Goal: Transaction & Acquisition: Purchase product/service

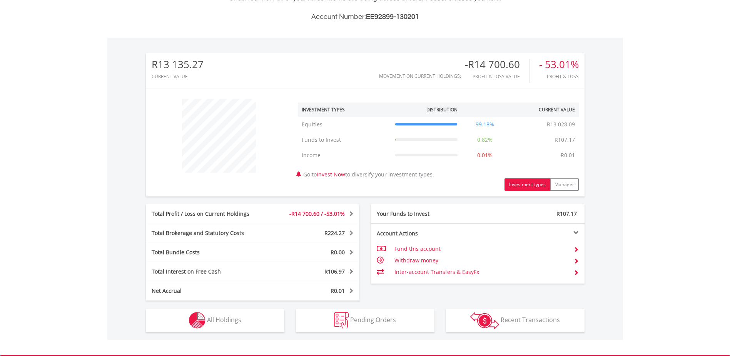
scroll to position [269, 0]
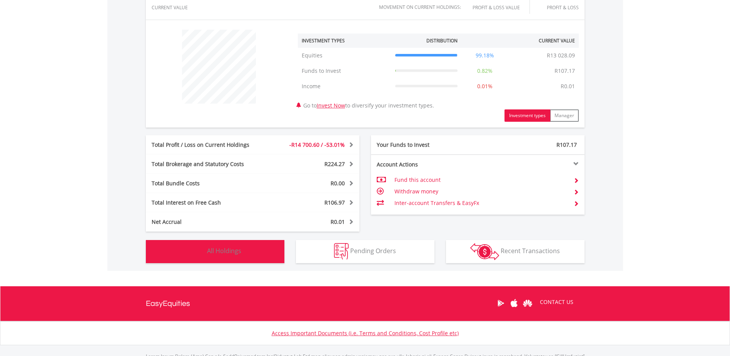
click at [253, 246] on button "Holdings All Holdings" at bounding box center [215, 251] width 139 height 23
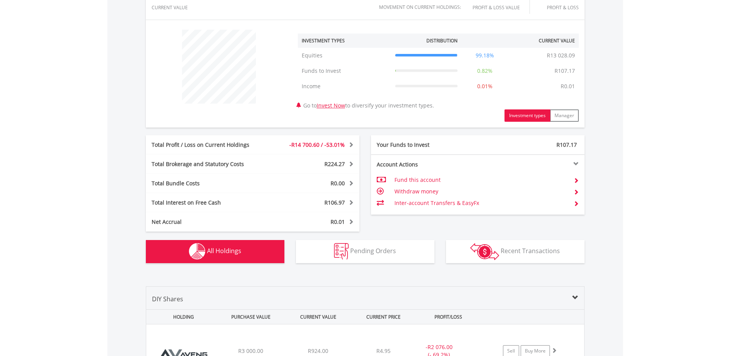
scroll to position [555, 0]
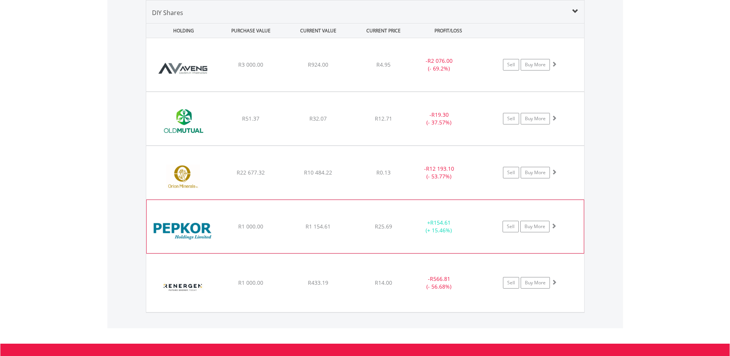
click at [552, 223] on span at bounding box center [553, 225] width 5 height 5
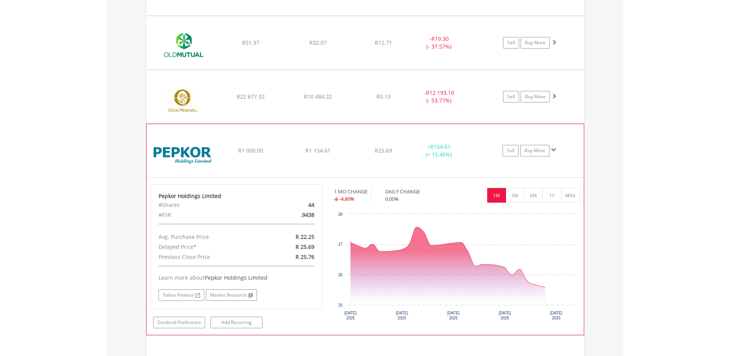
scroll to position [632, 0]
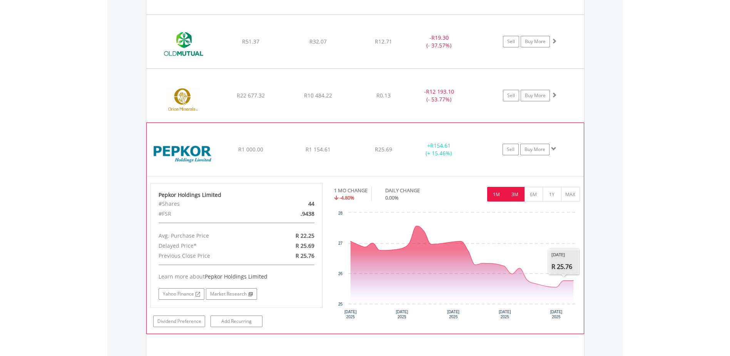
click at [520, 193] on button "3M" at bounding box center [515, 194] width 19 height 15
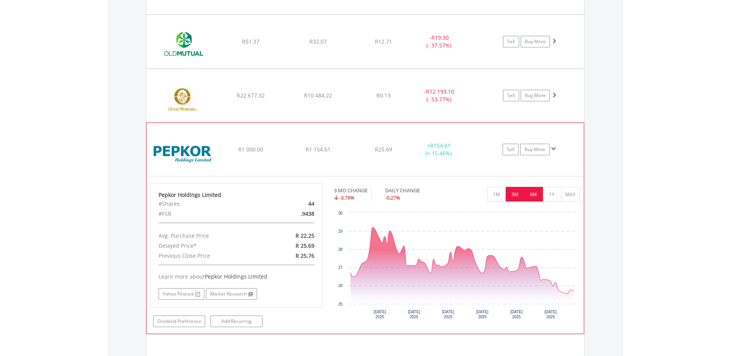
click at [536, 193] on button "6M" at bounding box center [533, 194] width 19 height 15
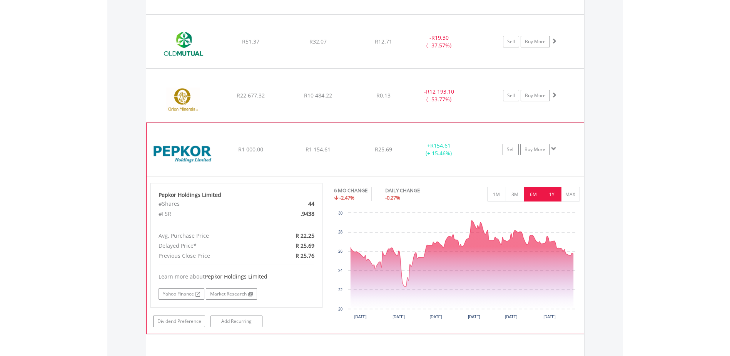
click at [554, 197] on button "1Y" at bounding box center [552, 194] width 19 height 15
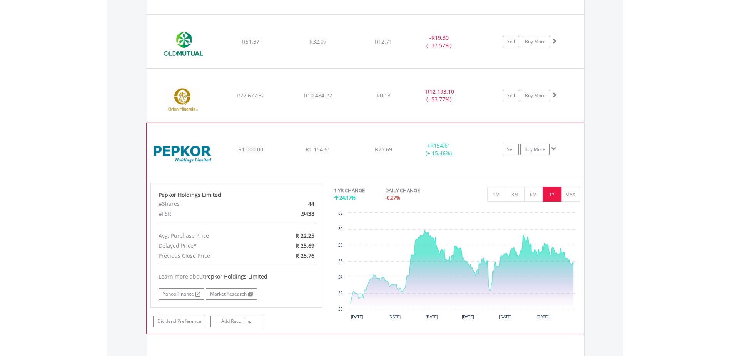
click at [555, 149] on span at bounding box center [553, 148] width 5 height 5
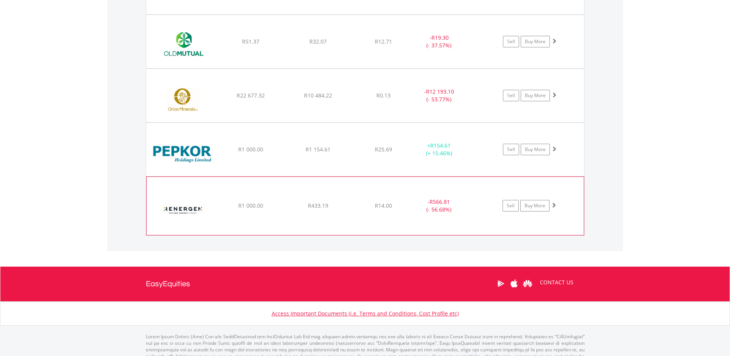
click at [554, 205] on span at bounding box center [553, 204] width 5 height 5
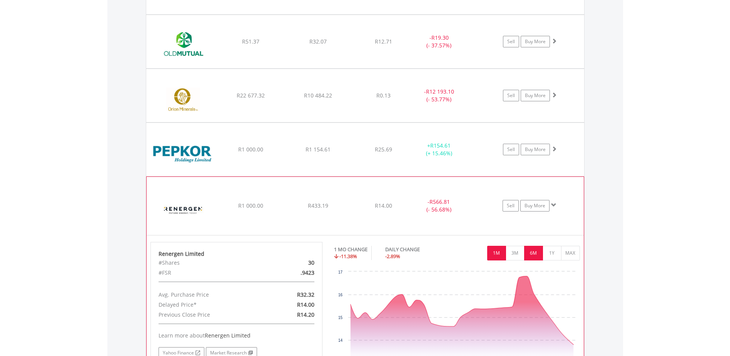
click at [536, 254] on button "6M" at bounding box center [533, 253] width 19 height 15
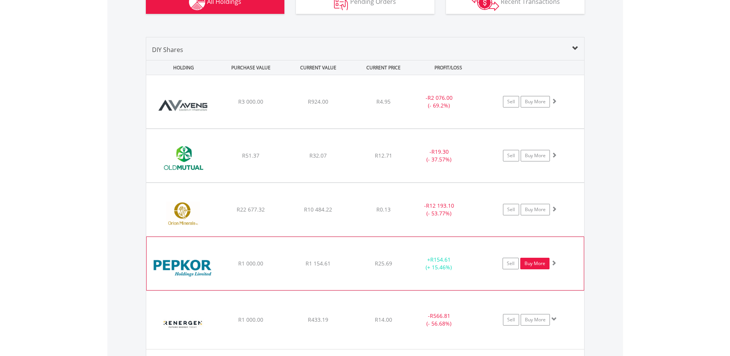
scroll to position [517, 0]
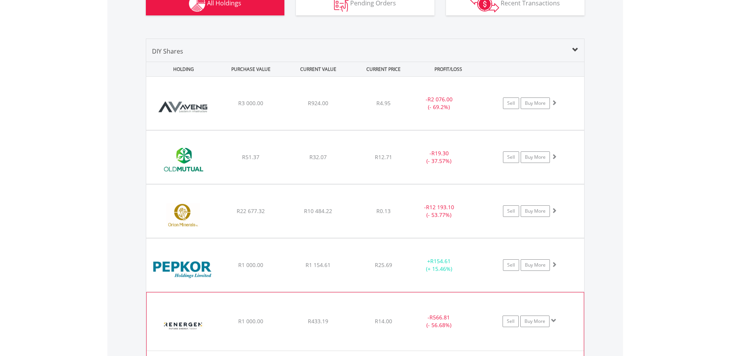
click at [555, 320] on span at bounding box center [553, 320] width 5 height 5
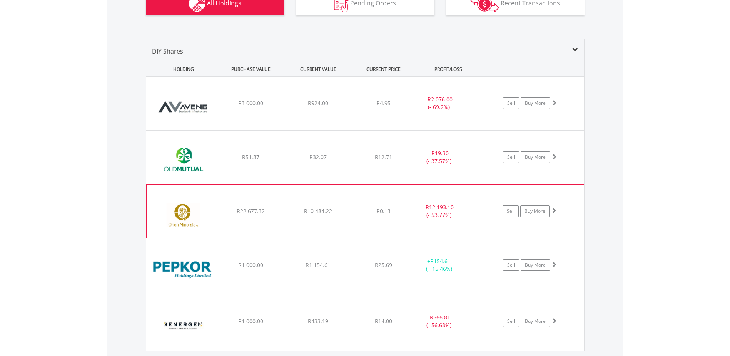
click at [554, 209] on span at bounding box center [553, 209] width 5 height 5
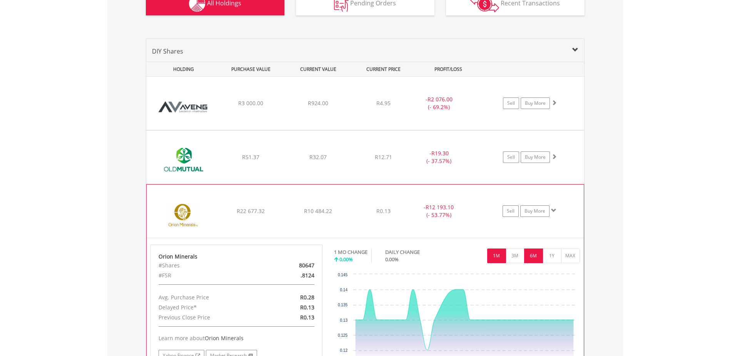
click at [537, 252] on button "6M" at bounding box center [533, 255] width 19 height 15
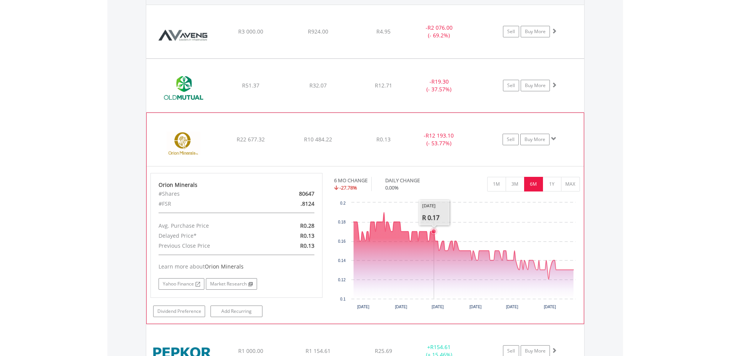
scroll to position [594, 0]
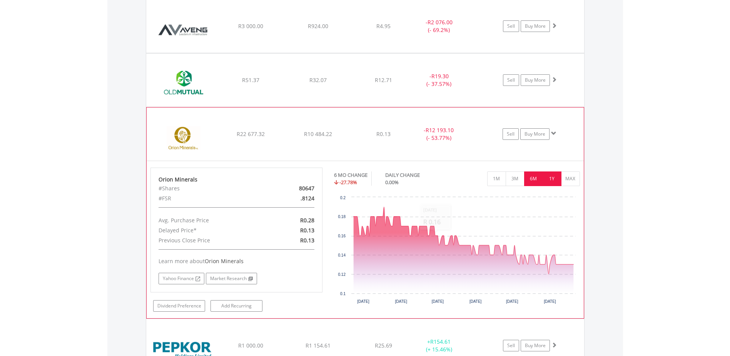
click at [549, 178] on button "1Y" at bounding box center [552, 178] width 19 height 15
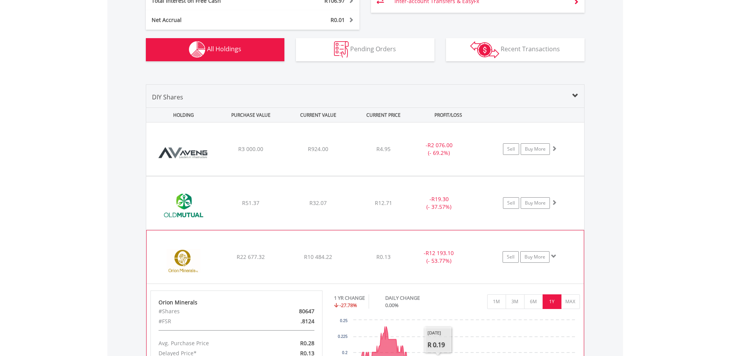
scroll to position [440, 0]
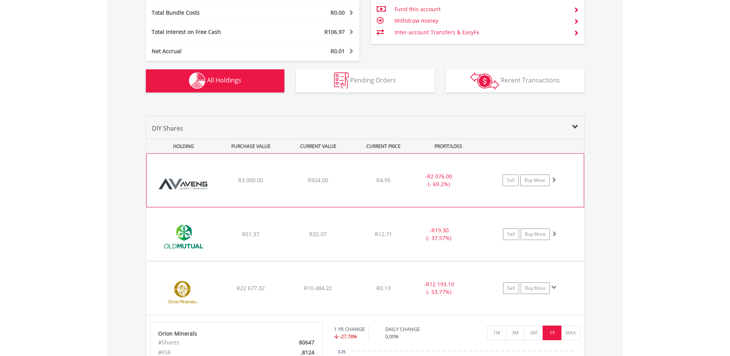
click at [552, 179] on span at bounding box center [553, 179] width 5 height 5
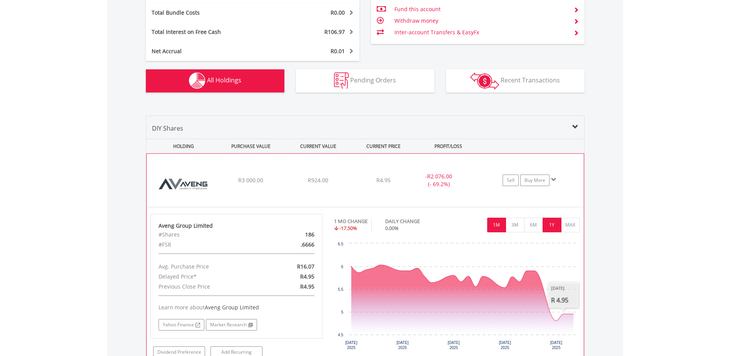
click at [554, 223] on button "1Y" at bounding box center [552, 224] width 19 height 15
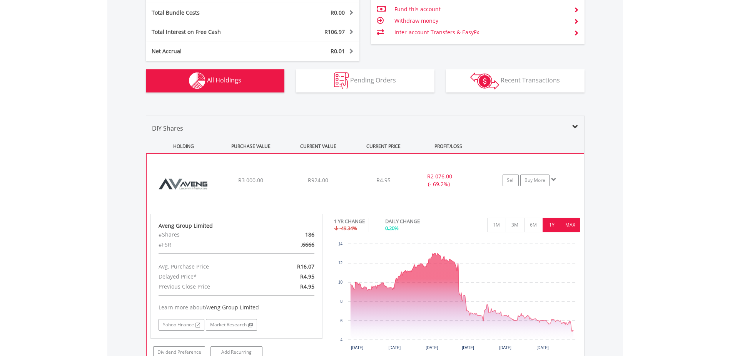
click at [568, 225] on button "MAX" at bounding box center [570, 224] width 19 height 15
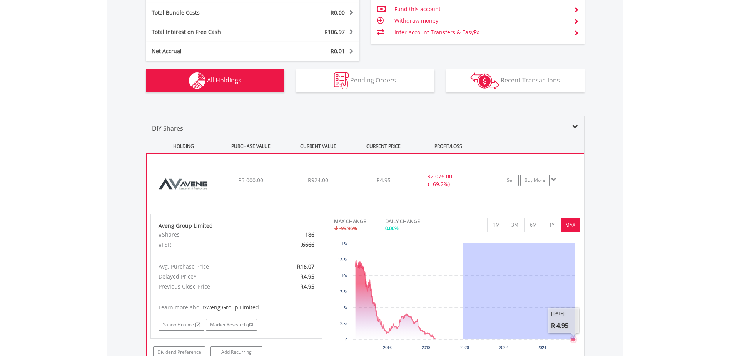
drag, startPoint x: 463, startPoint y: 338, endPoint x: 575, endPoint y: 339, distance: 111.6
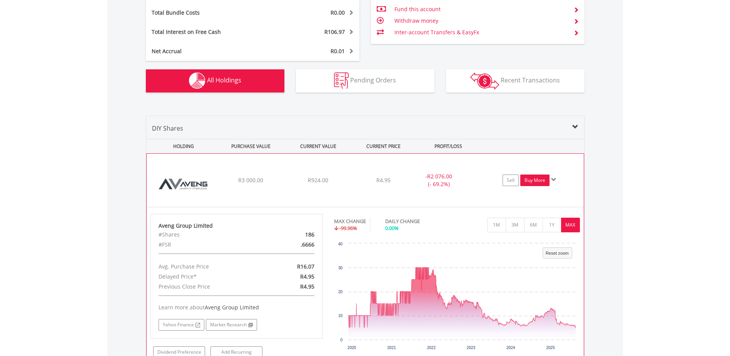
click at [535, 181] on link "Buy More" at bounding box center [534, 180] width 29 height 12
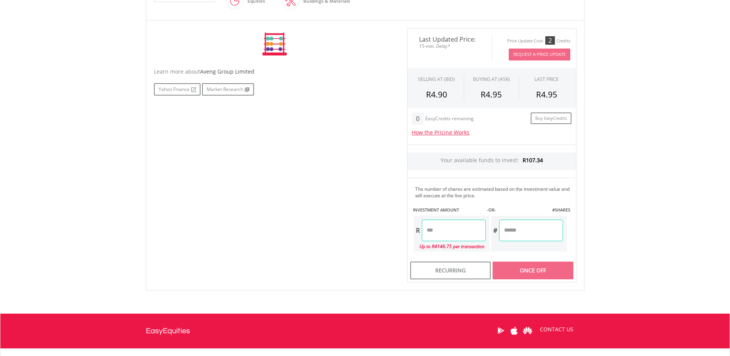
scroll to position [231, 0]
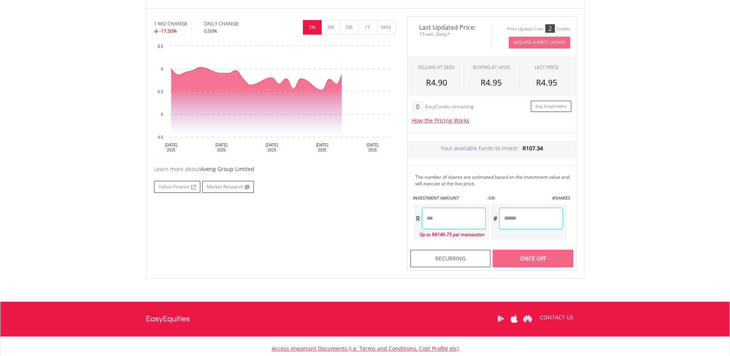
click at [460, 217] on input "number" at bounding box center [454, 218] width 64 height 22
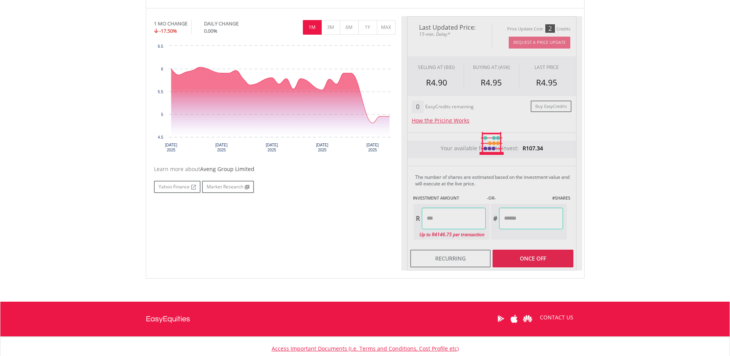
click at [526, 258] on div "Last Updated Price: 15-min. Delay* Price Update Cost: 2 Credits Request A Price…" at bounding box center [491, 143] width 181 height 254
type input "******"
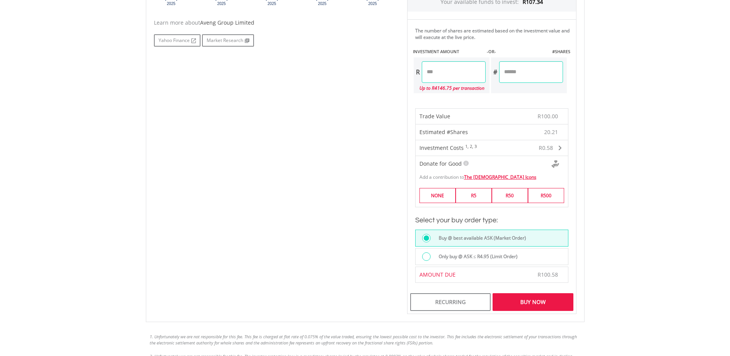
scroll to position [385, 0]
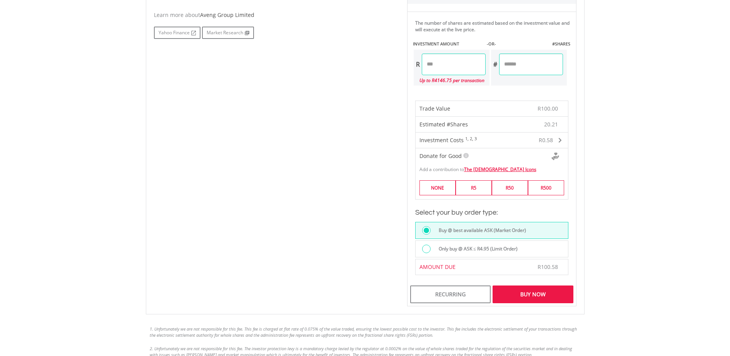
click at [535, 296] on div "Buy Now" at bounding box center [533, 294] width 80 height 18
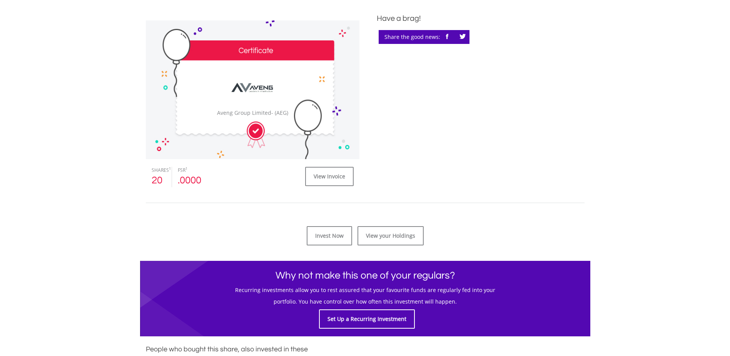
scroll to position [231, 0]
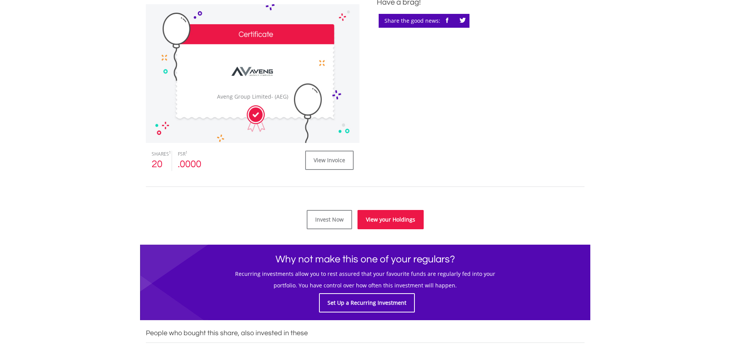
click at [378, 220] on link "View your Holdings" at bounding box center [391, 219] width 66 height 19
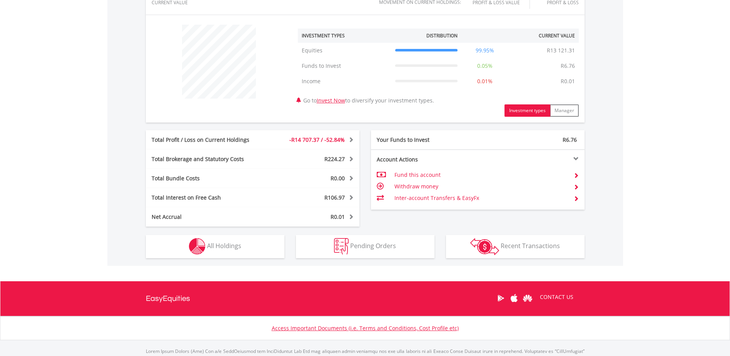
scroll to position [308, 0]
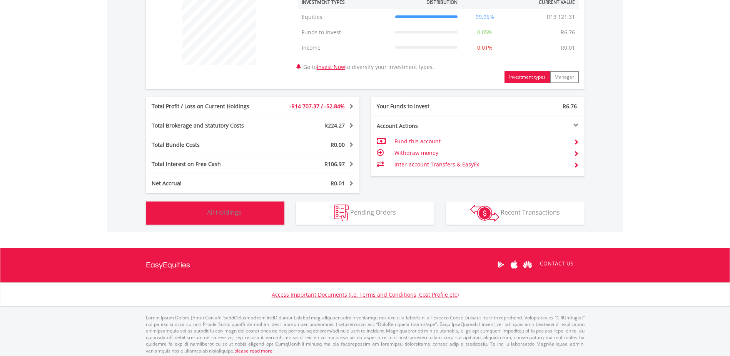
click at [261, 211] on button "Holdings All Holdings" at bounding box center [215, 212] width 139 height 23
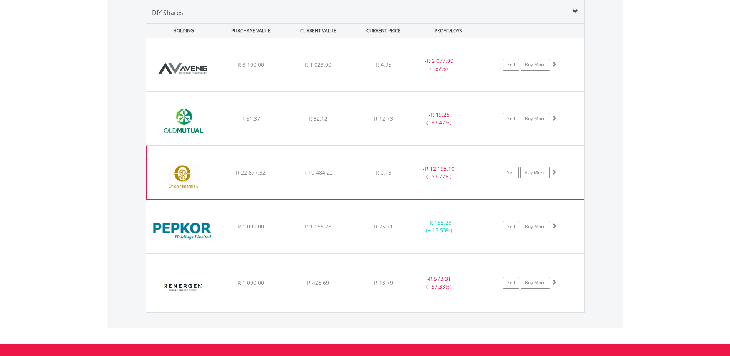
scroll to position [478, 0]
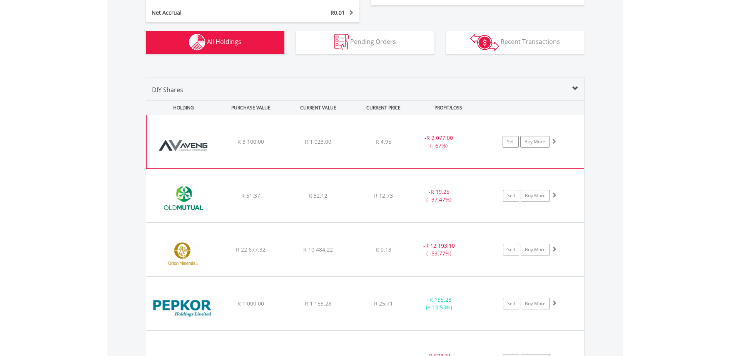
click at [555, 138] on span at bounding box center [553, 140] width 5 height 5
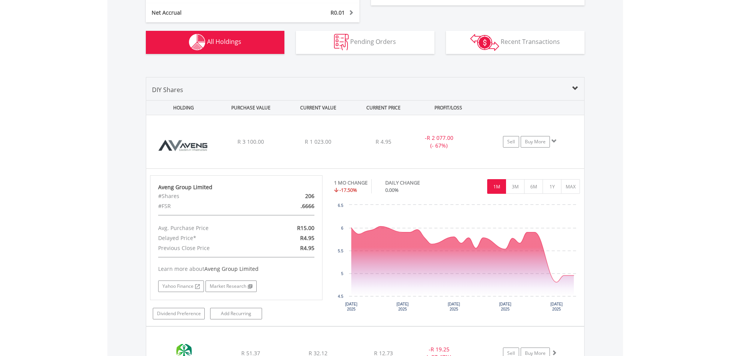
click at [577, 88] on span at bounding box center [575, 88] width 6 height 6
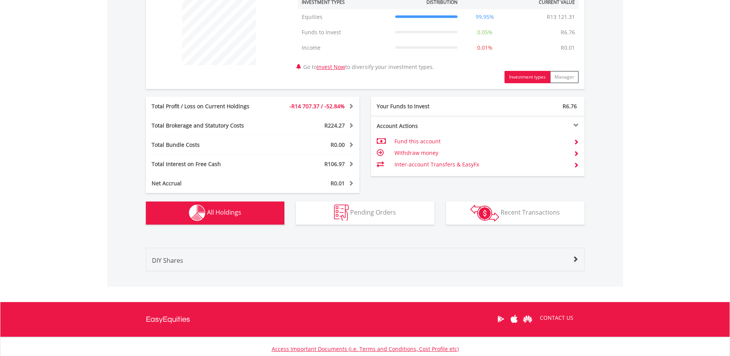
scroll to position [365, 0]
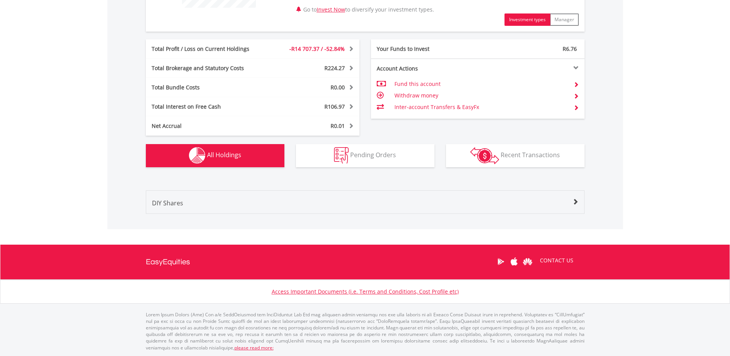
click at [576, 200] on span at bounding box center [575, 202] width 6 height 6
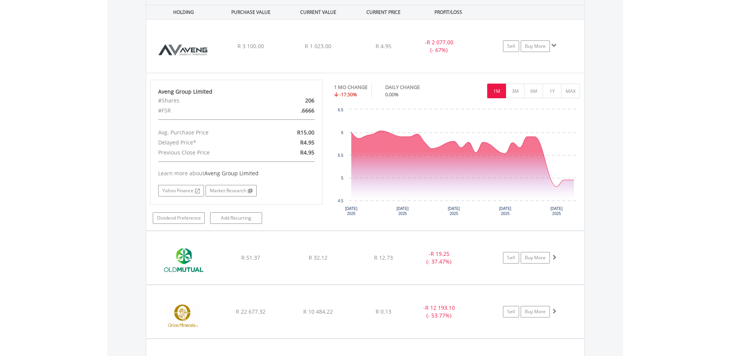
scroll to position [596, 0]
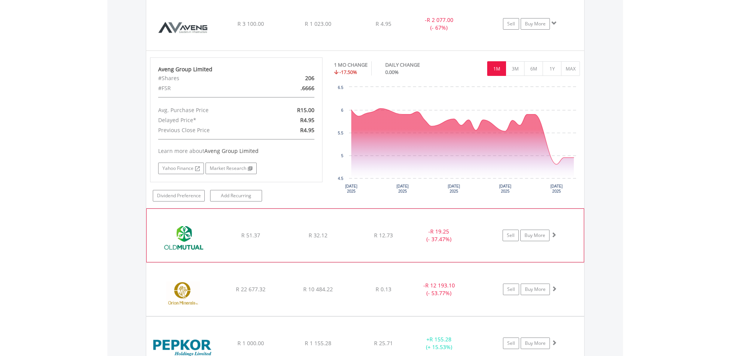
click at [554, 237] on span at bounding box center [553, 234] width 5 height 5
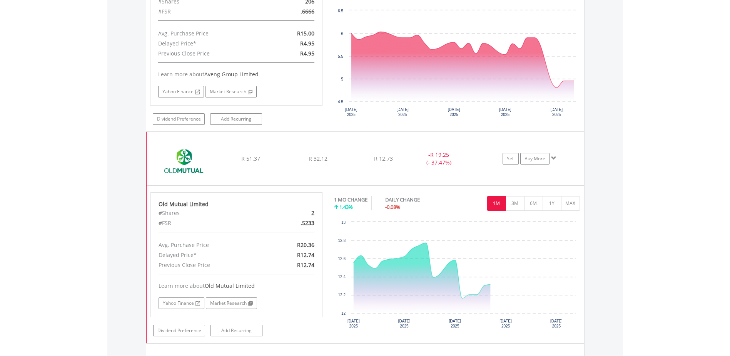
scroll to position [673, 0]
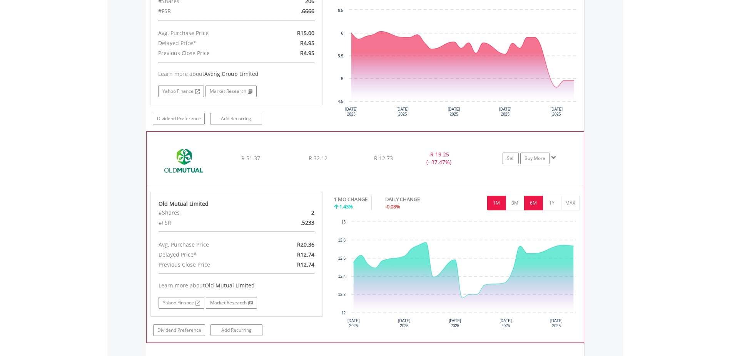
click at [538, 203] on button "6M" at bounding box center [533, 203] width 19 height 15
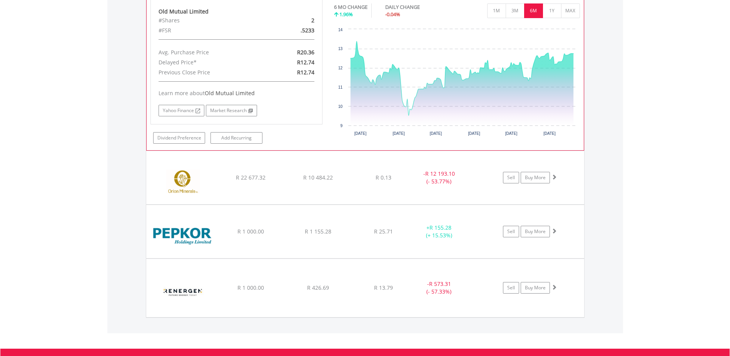
scroll to position [866, 0]
click at [555, 176] on span at bounding box center [553, 176] width 5 height 5
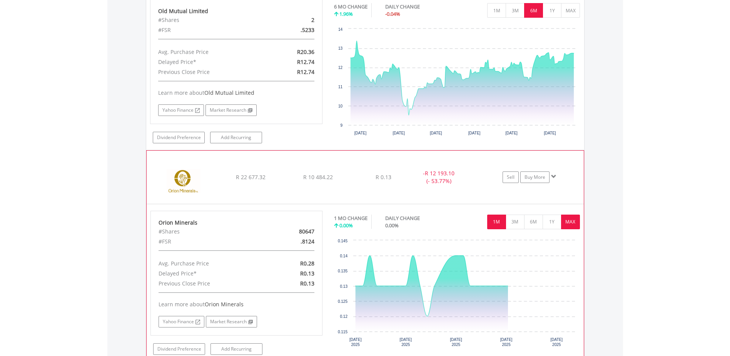
click at [563, 220] on button "MAX" at bounding box center [570, 221] width 19 height 15
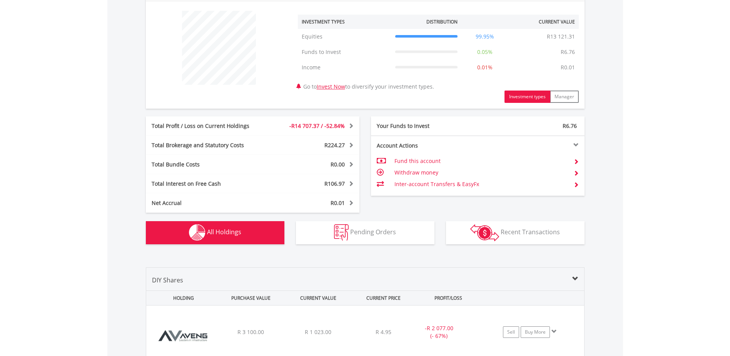
scroll to position [250, 0]
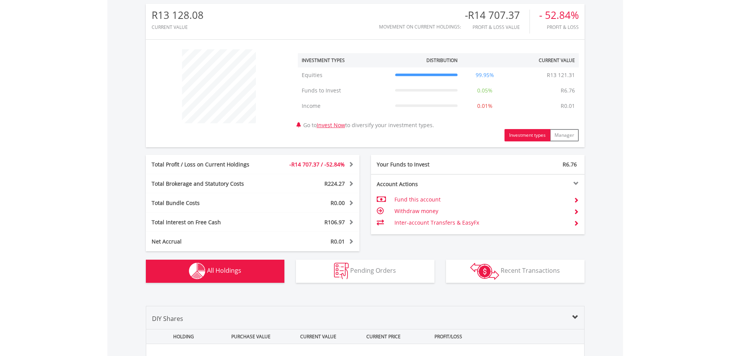
click at [351, 240] on span at bounding box center [349, 240] width 7 height 5
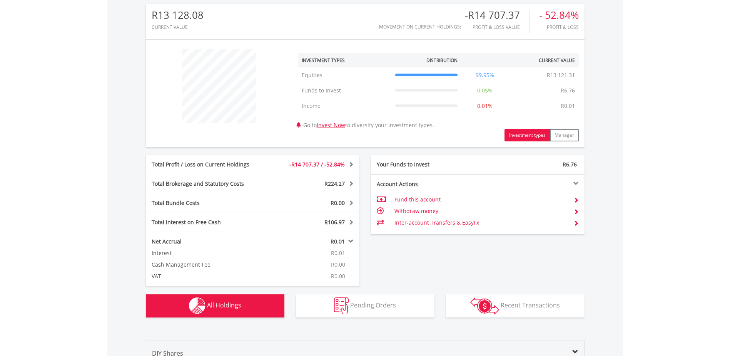
click at [351, 240] on span at bounding box center [349, 240] width 7 height 5
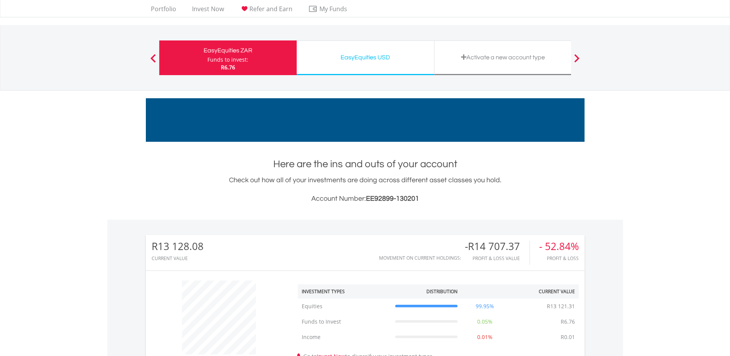
scroll to position [0, 0]
